Goal: Task Accomplishment & Management: Manage account settings

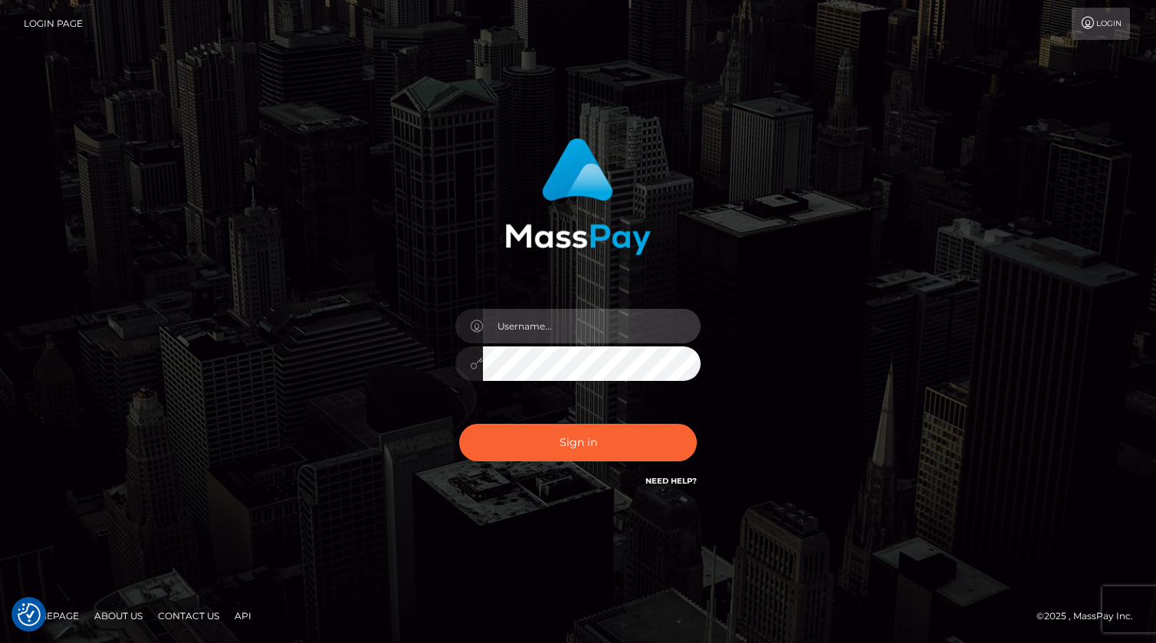
click at [585, 326] on input "text" at bounding box center [592, 326] width 218 height 34
type input "kevin.xcite"
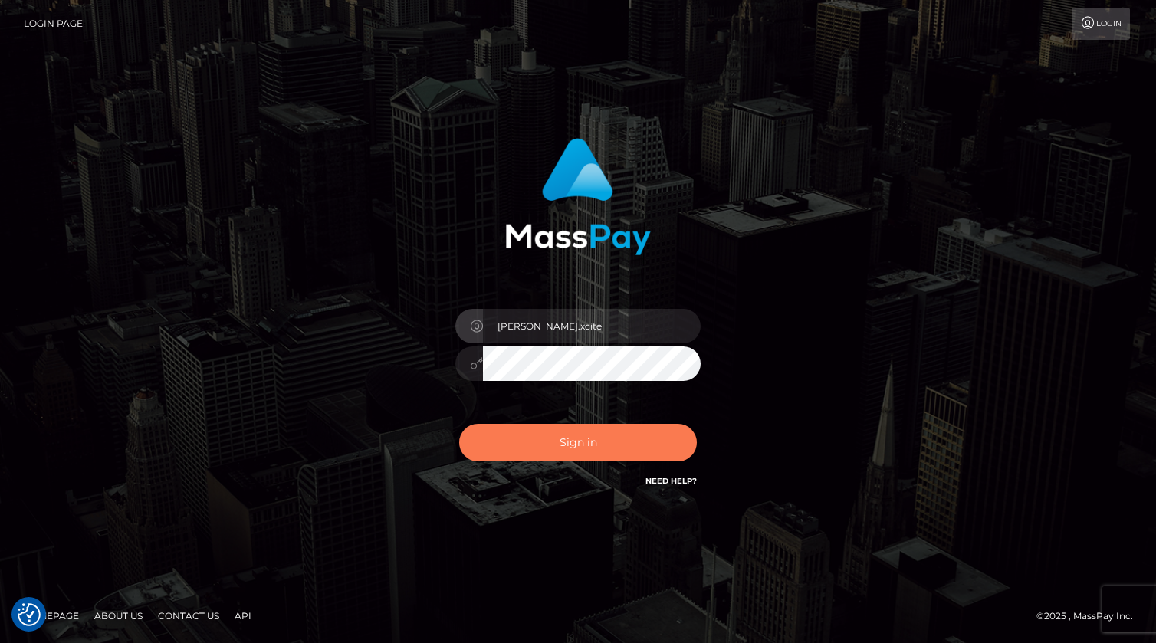
click at [548, 429] on button "Sign in" at bounding box center [578, 443] width 238 height 38
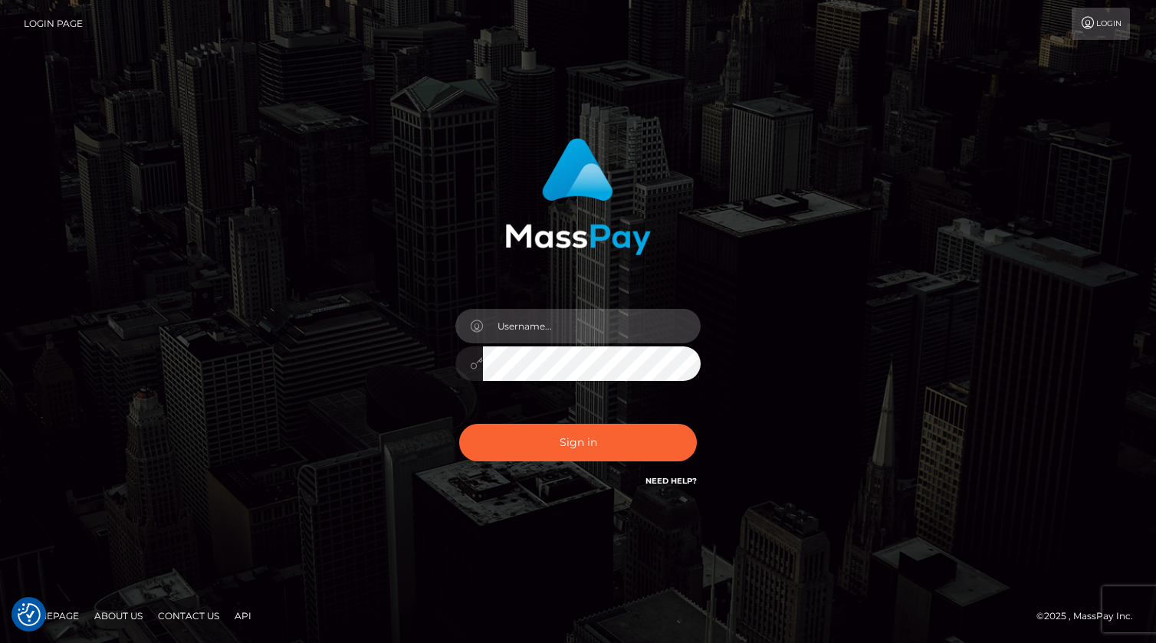
click at [542, 333] on input "text" at bounding box center [592, 326] width 218 height 34
click at [580, 327] on input "text" at bounding box center [592, 326] width 218 height 34
type input "kevin.xcite"
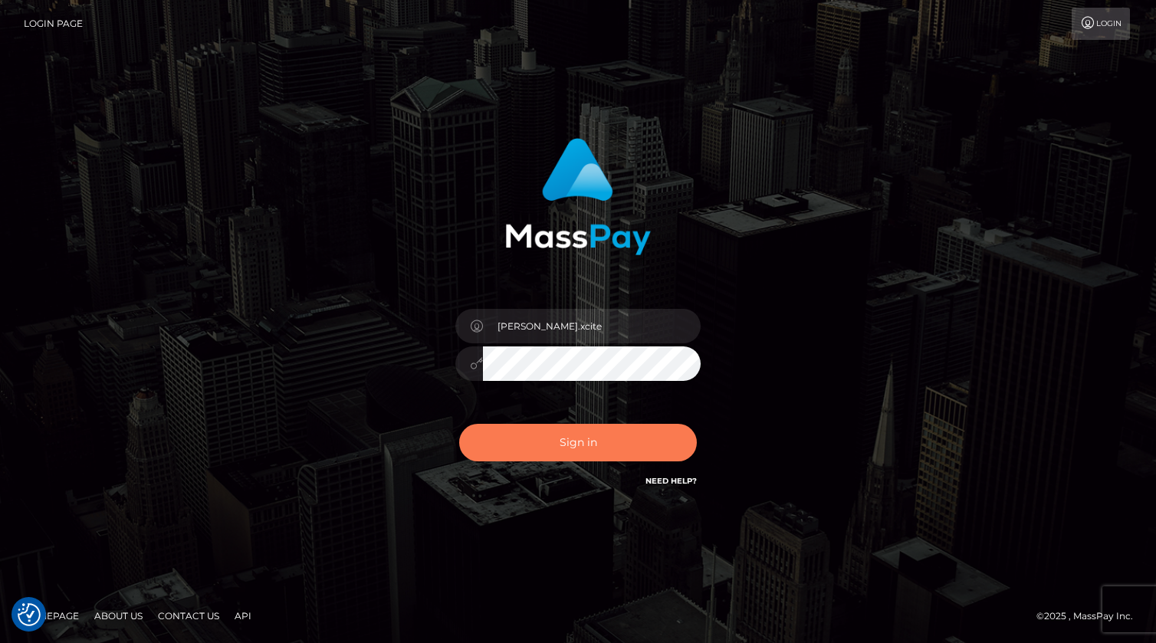
click at [574, 444] on button "Sign in" at bounding box center [578, 443] width 238 height 38
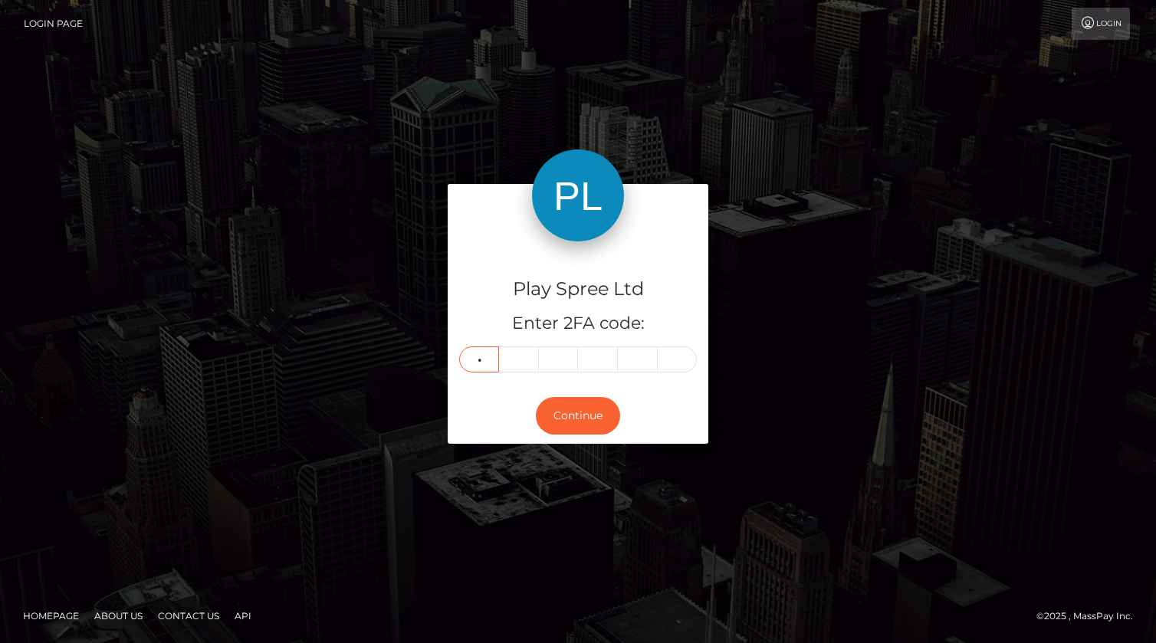
type input "7"
type input "9"
type input "3"
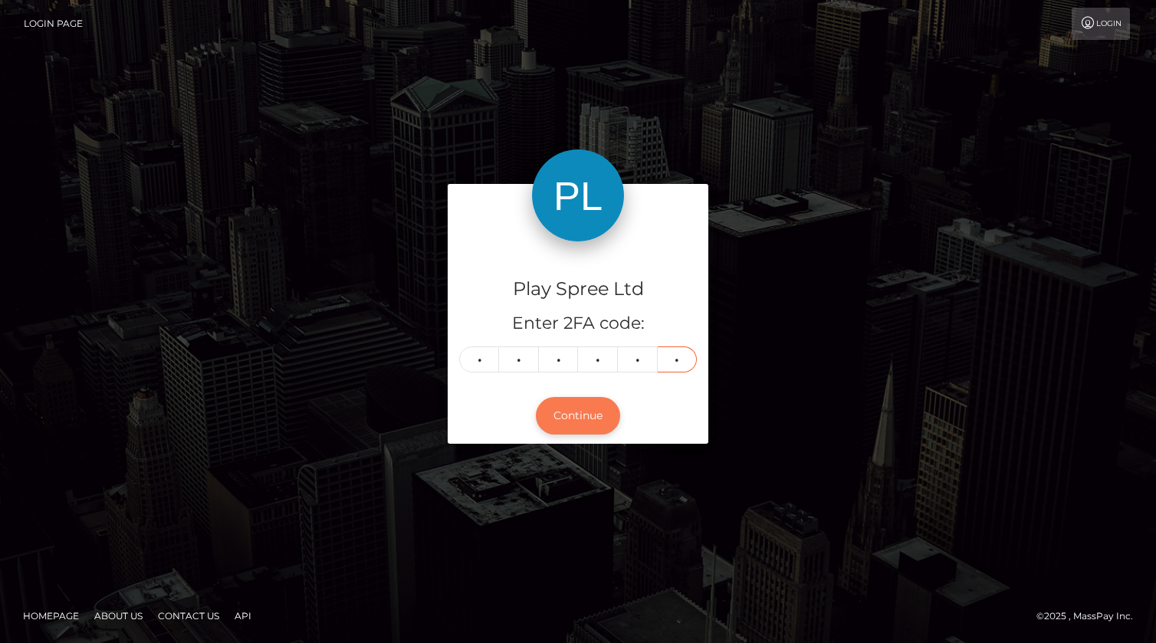
type input "1"
click at [590, 409] on button "Continue" at bounding box center [578, 416] width 84 height 38
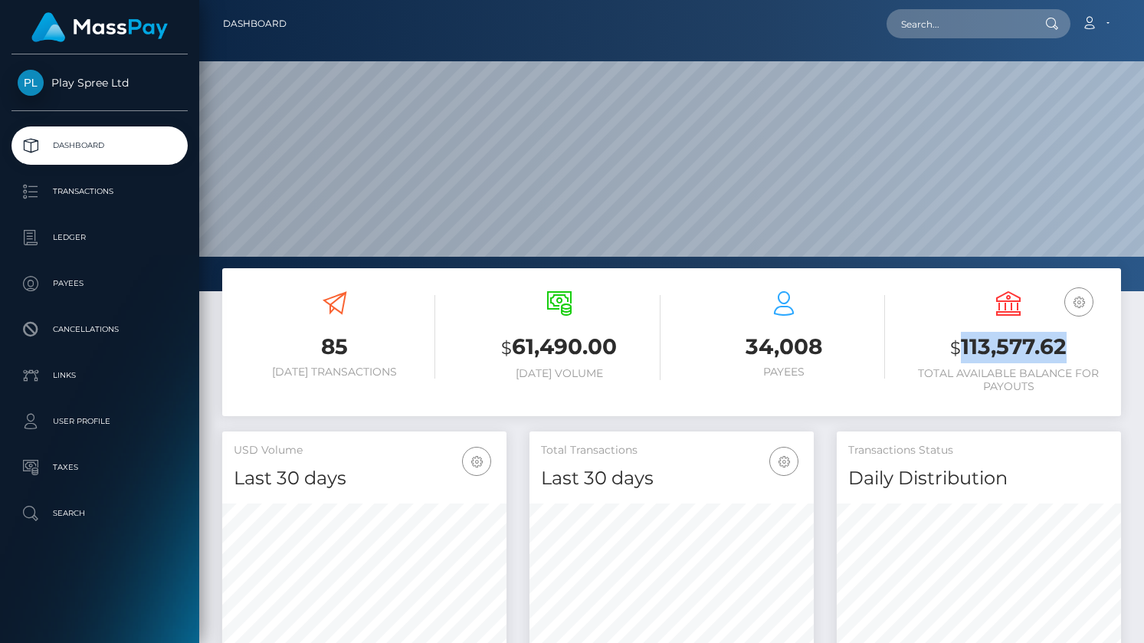
scroll to position [271, 284]
